Goal: Task Accomplishment & Management: Manage account settings

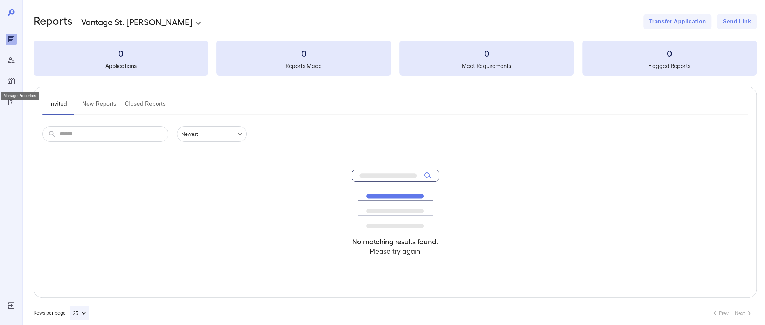
click at [8, 76] on div "Manage Properties" at bounding box center [11, 81] width 11 height 11
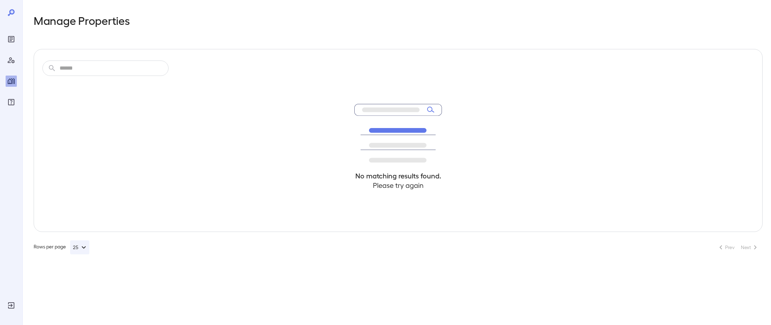
click at [138, 70] on input "text" at bounding box center [114, 68] width 109 height 15
type input "***"
click at [11, 307] on icon "Log Out" at bounding box center [11, 306] width 6 height 6
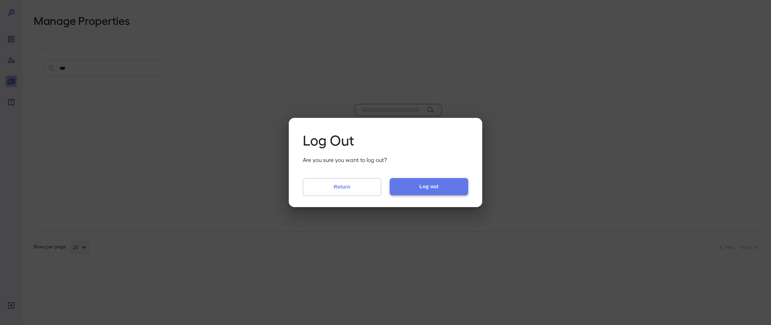
click at [419, 182] on button "Log out" at bounding box center [428, 186] width 78 height 17
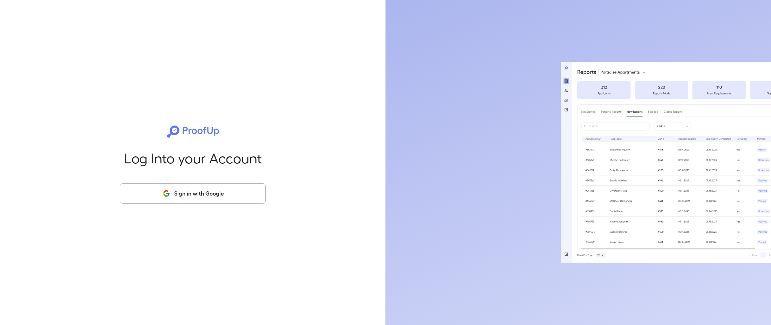
click at [247, 197] on button "Sign in with Google" at bounding box center [193, 194] width 146 height 20
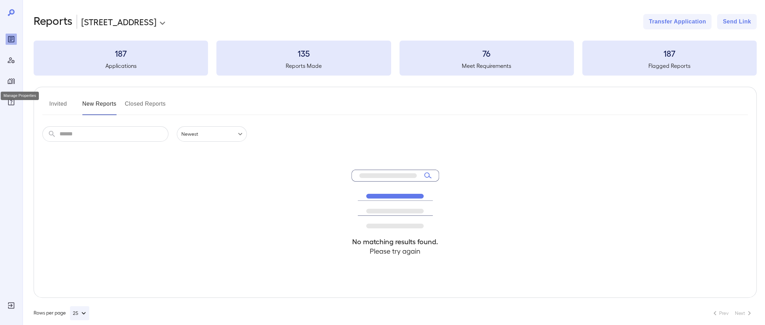
click at [15, 81] on div "Manage Properties" at bounding box center [11, 81] width 11 height 11
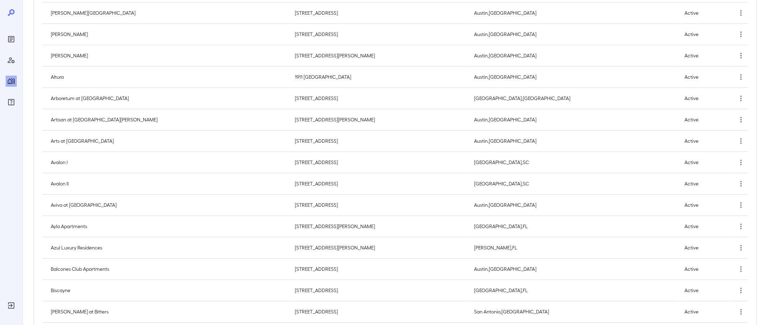
scroll to position [280, 0]
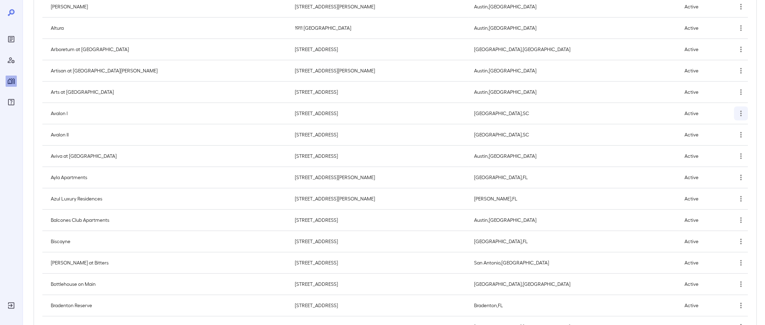
click at [740, 111] on icon "simple table" at bounding box center [741, 113] width 8 height 8
click at [734, 128] on p "Edit Property" at bounding box center [728, 128] width 28 height 7
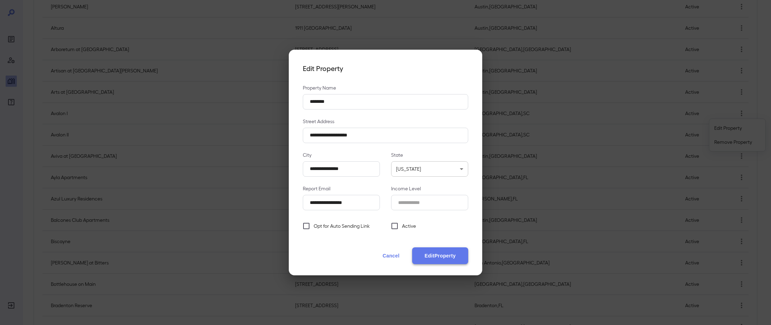
click at [438, 253] on button "Edit Property" at bounding box center [440, 256] width 56 height 17
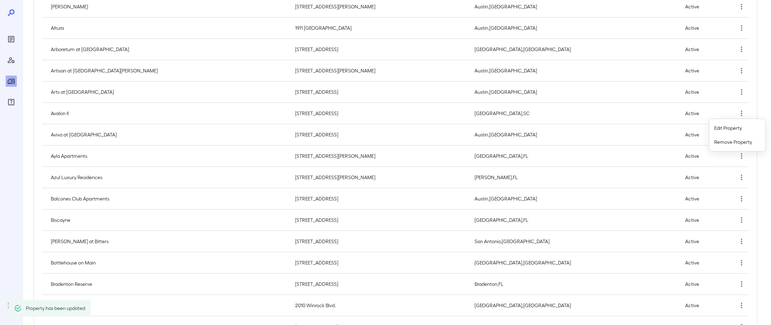
click at [703, 160] on div at bounding box center [385, 162] width 771 height 325
click at [742, 113] on icon "simple table" at bounding box center [741, 113] width 8 height 8
click at [712, 130] on li "Edit Property" at bounding box center [737, 128] width 52 height 14
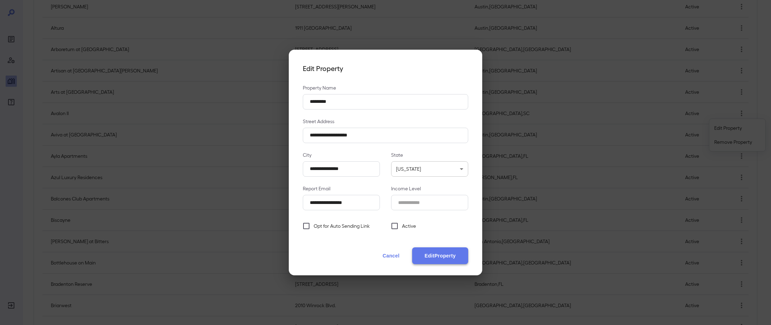
click at [456, 257] on button "Edit Property" at bounding box center [440, 256] width 56 height 17
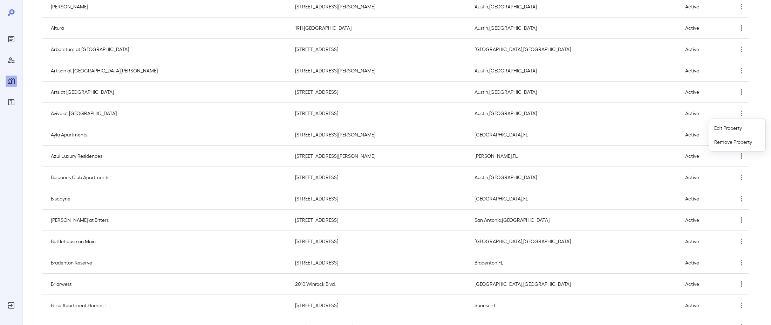
click at [657, 82] on div at bounding box center [385, 162] width 771 height 325
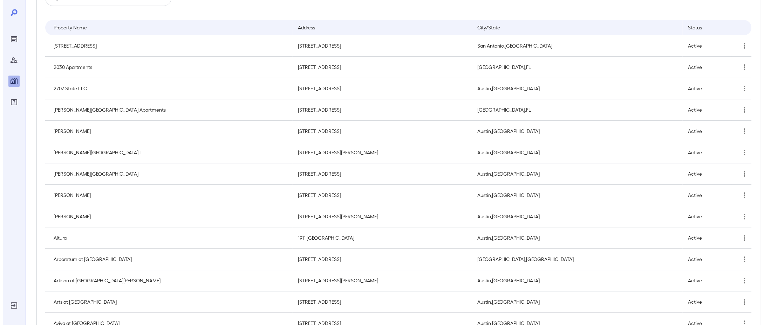
scroll to position [0, 0]
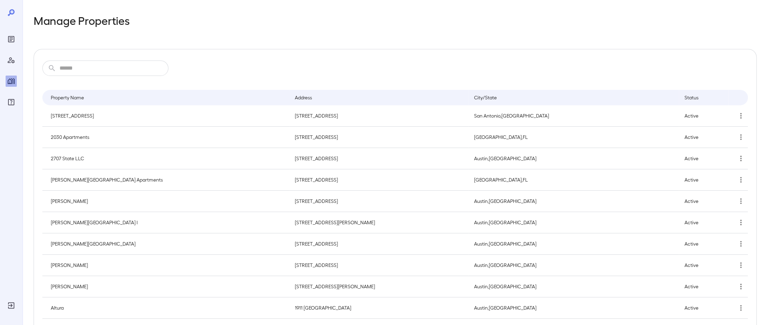
click at [115, 71] on input "text" at bounding box center [114, 68] width 109 height 15
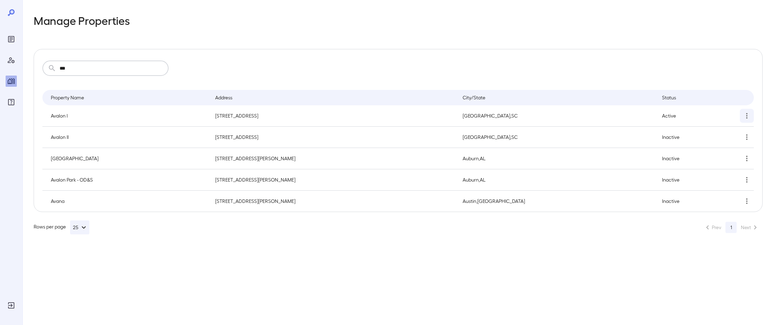
type input "***"
click at [748, 116] on icon "simple table" at bounding box center [746, 116] width 8 height 8
click at [736, 139] on li "Edit Property" at bounding box center [737, 132] width 52 height 14
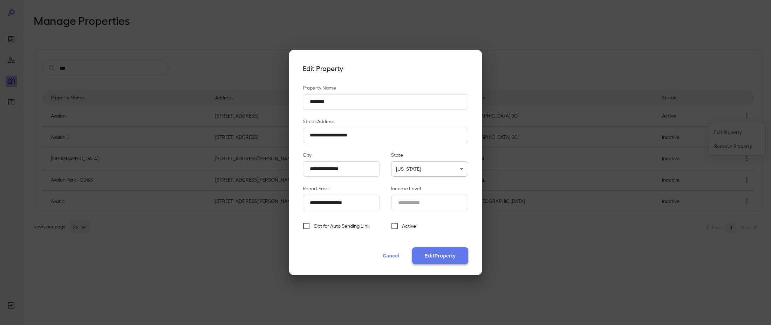
click at [441, 253] on button "Edit Property" at bounding box center [440, 256] width 56 height 17
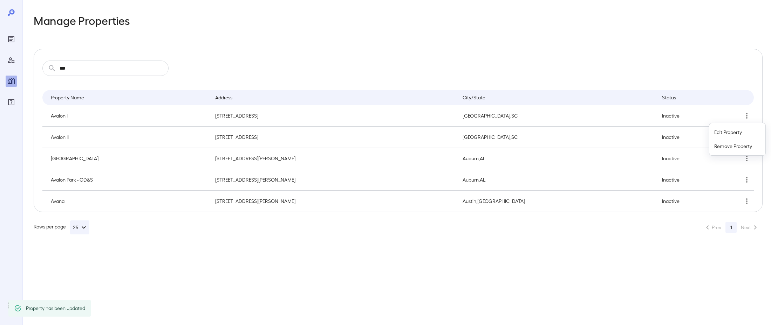
click at [324, 65] on div at bounding box center [385, 162] width 771 height 325
